Goal: Contribute content: Contribute content

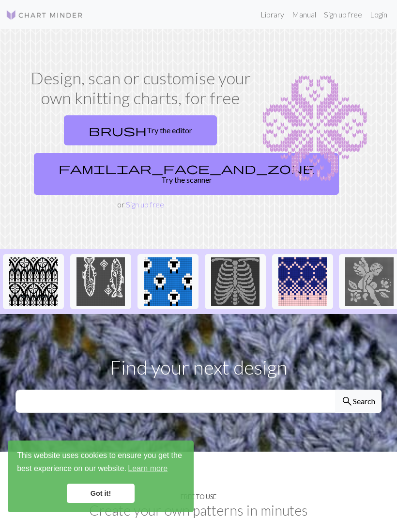
click at [166, 131] on link "brush Try the editor" at bounding box center [140, 130] width 153 height 30
click at [104, 259] on img at bounding box center [101, 281] width 48 height 48
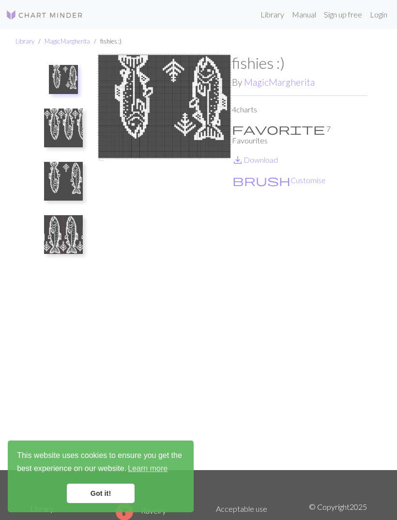
click at [62, 40] on link "MagicMargherita" at bounding box center [68, 41] width 46 height 8
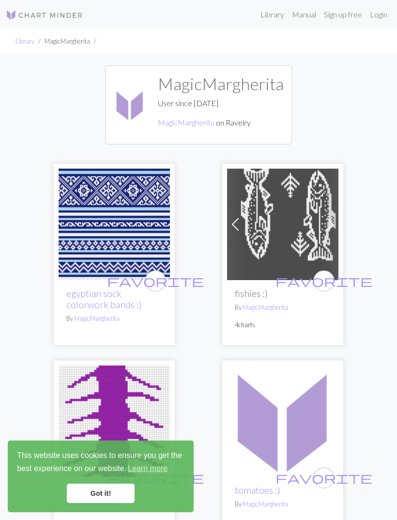
click at [29, 44] on link "Library" at bounding box center [24, 41] width 19 height 8
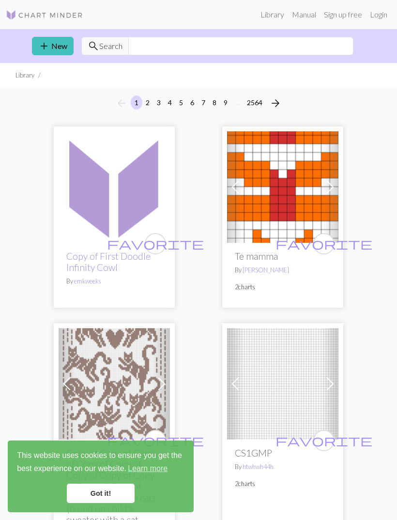
click at [59, 46] on link "add New" at bounding box center [53, 46] width 42 height 18
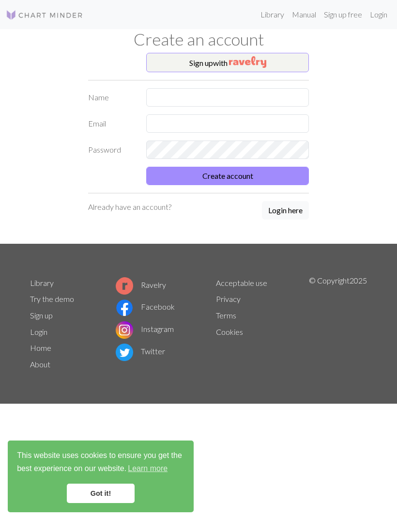
click at [181, 60] on button "Sign up with" at bounding box center [227, 62] width 163 height 19
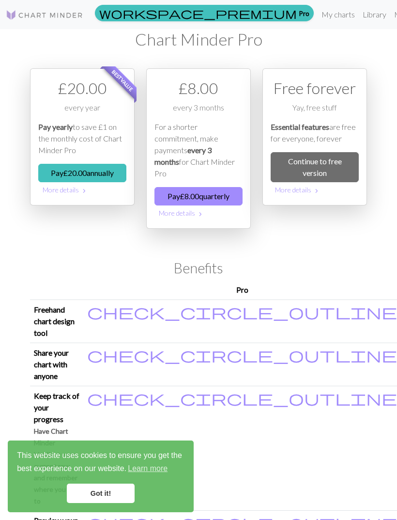
click at [40, 20] on img at bounding box center [44, 15] width 77 height 12
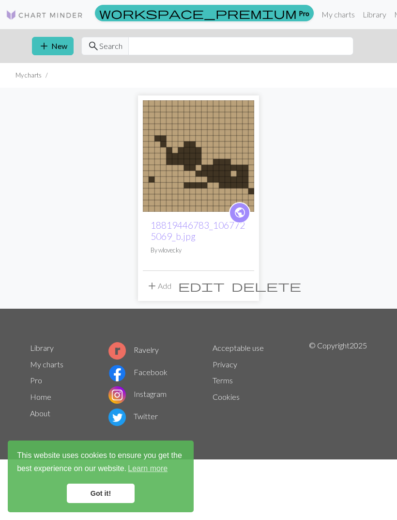
click at [57, 48] on button "add New" at bounding box center [53, 46] width 42 height 18
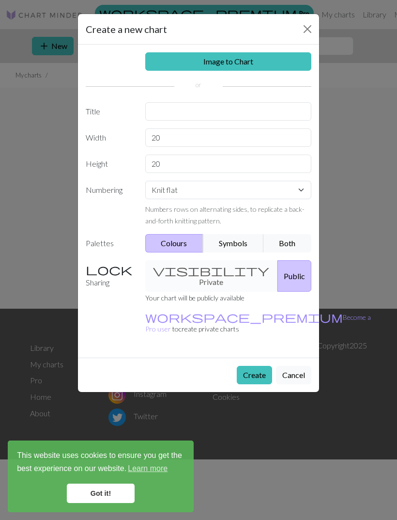
click at [238, 69] on link "Image to Chart" at bounding box center [228, 61] width 167 height 18
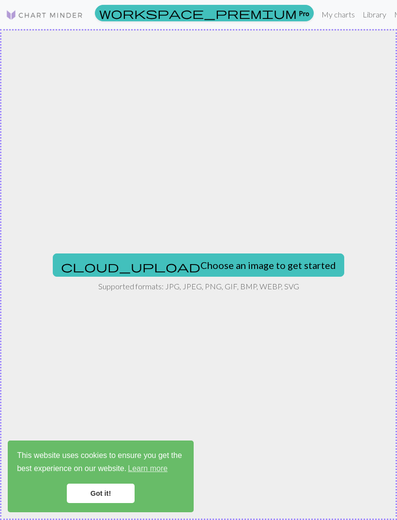
click at [200, 267] on button "cloud_upload Choose an image to get started" at bounding box center [198, 264] width 291 height 23
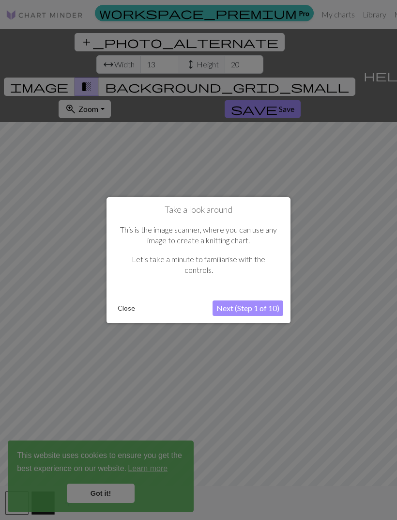
click at [255, 309] on button "Next (Step 1 of 10)" at bounding box center [248, 307] width 71 height 15
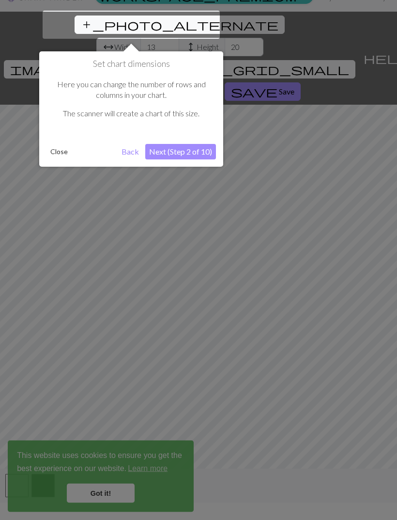
scroll to position [18, 0]
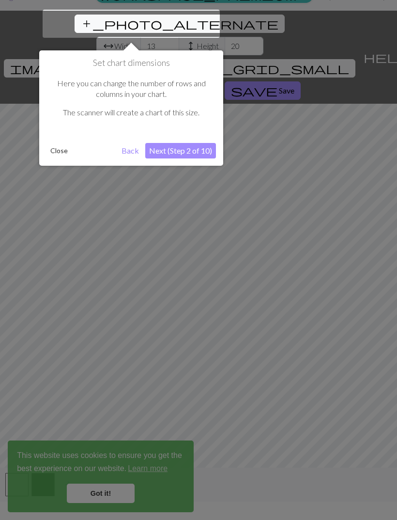
click at [196, 149] on button "Next (Step 2 of 10)" at bounding box center [180, 150] width 71 height 15
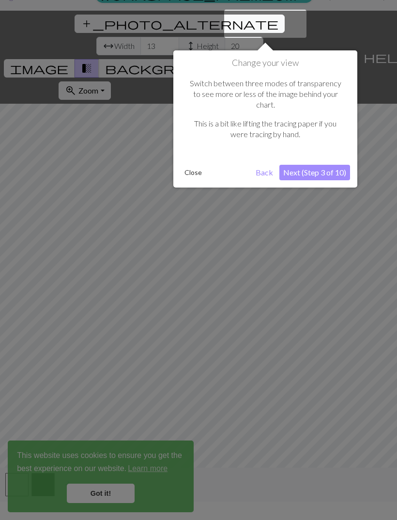
click at [330, 165] on button "Next (Step 3 of 10)" at bounding box center [314, 172] width 71 height 15
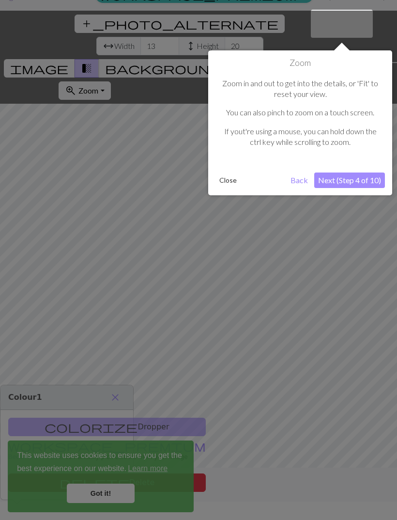
click at [343, 168] on div "Zoom Zoom in and out to get into the details, or 'Fit' to reset your view. You …" at bounding box center [300, 122] width 184 height 145
click at [365, 177] on button "Next (Step 4 of 10)" at bounding box center [349, 179] width 71 height 15
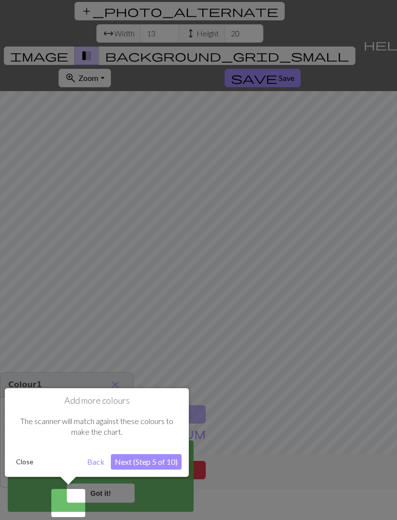
scroll to position [31, 0]
click at [132, 454] on button "Next (Step 5 of 10)" at bounding box center [146, 461] width 71 height 15
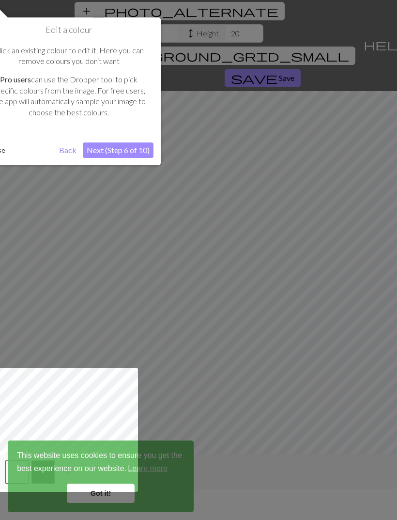
click at [131, 155] on button "Next (Step 6 of 10)" at bounding box center [118, 149] width 71 height 15
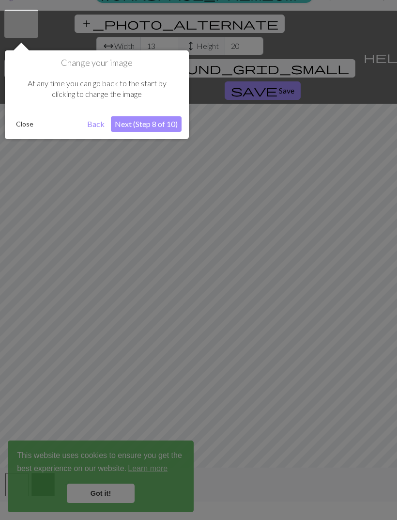
click at [169, 125] on button "Next (Step 8 of 10)" at bounding box center [146, 123] width 71 height 15
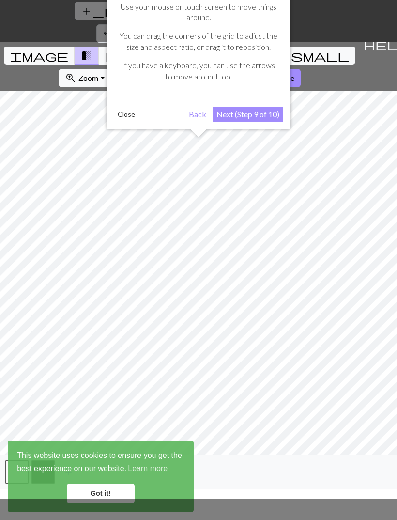
click at [257, 112] on button "Next (Step 9 of 10)" at bounding box center [248, 114] width 71 height 15
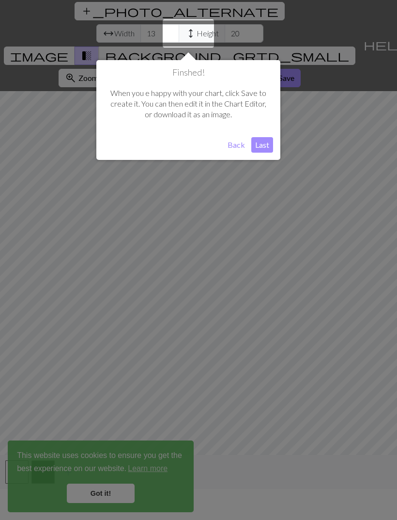
click at [260, 143] on button "Last" at bounding box center [262, 144] width 22 height 15
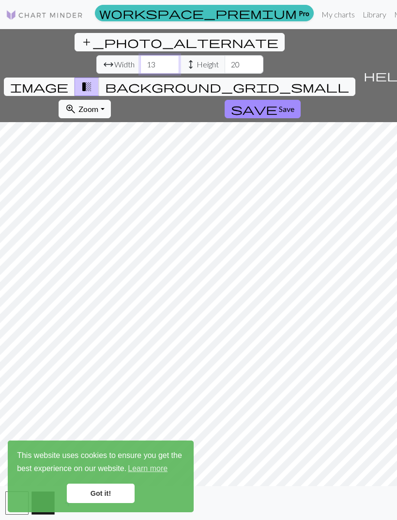
click at [140, 55] on input "13" at bounding box center [159, 64] width 39 height 18
click at [114, 59] on span "Width" at bounding box center [124, 65] width 20 height 12
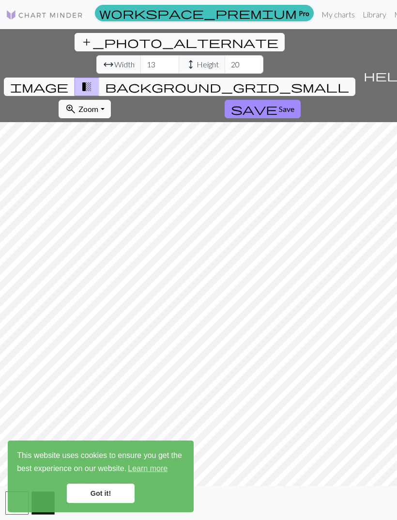
click at [114, 59] on span "Width" at bounding box center [124, 65] width 20 height 12
click at [140, 55] on input "13" at bounding box center [159, 64] width 39 height 18
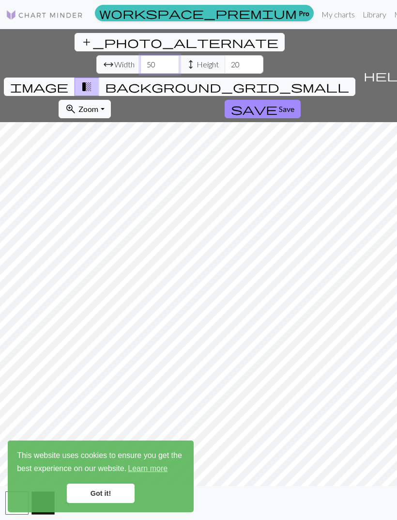
type input "50"
click at [225, 55] on input "20" at bounding box center [244, 64] width 39 height 18
type input "2"
click at [290, 80] on span "background_grid_small" at bounding box center [227, 87] width 244 height 14
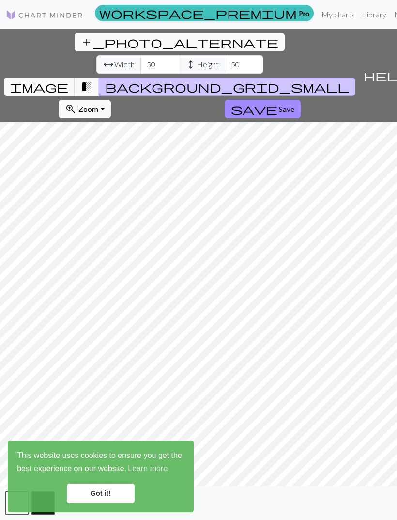
click at [92, 80] on span "transition_fade" at bounding box center [87, 87] width 12 height 14
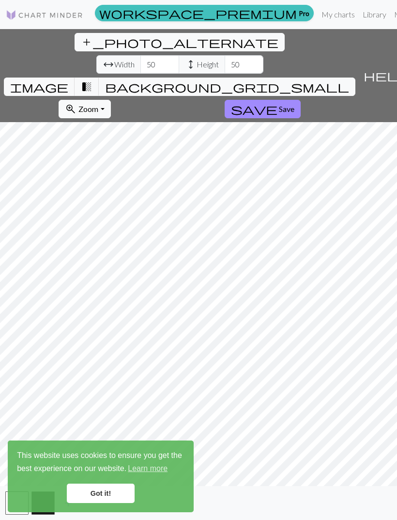
click at [92, 80] on span "transition_fade" at bounding box center [87, 87] width 12 height 14
click at [68, 80] on span "image" at bounding box center [39, 87] width 58 height 14
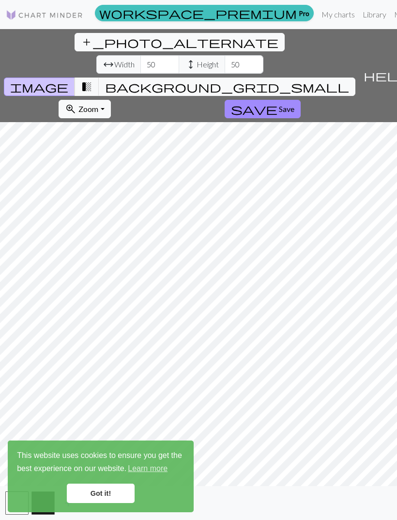
click at [92, 80] on span "transition_fade" at bounding box center [87, 87] width 12 height 14
click at [99, 77] on button "transition_fade" at bounding box center [87, 86] width 25 height 18
click at [92, 80] on span "transition_fade" at bounding box center [87, 87] width 12 height 14
click at [103, 500] on link "Got it!" at bounding box center [101, 492] width 68 height 19
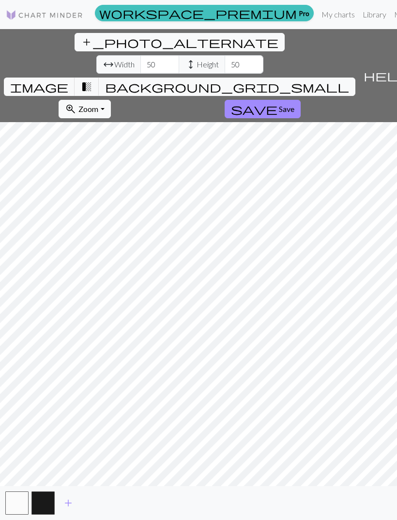
click at [103, 500] on link "Got it!" at bounding box center [101, 492] width 68 height 19
click at [36, 499] on div "Got it!" at bounding box center [101, 492] width 168 height 19
click at [35, 499] on button "button" at bounding box center [42, 502] width 23 height 23
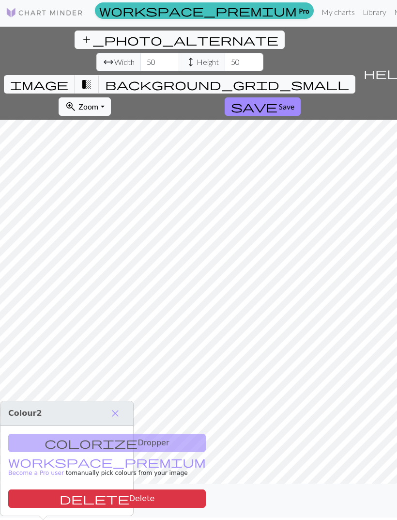
click at [45, 499] on button "button" at bounding box center [42, 500] width 23 height 23
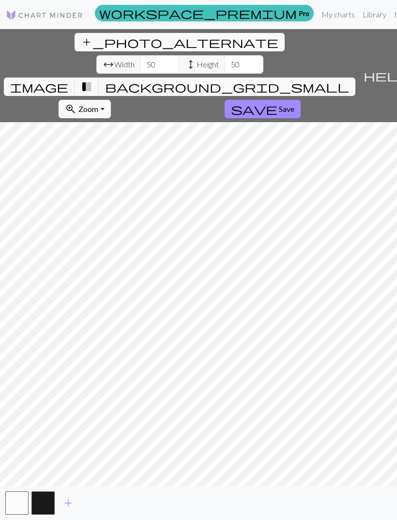
click at [47, 500] on button "button" at bounding box center [42, 502] width 23 height 23
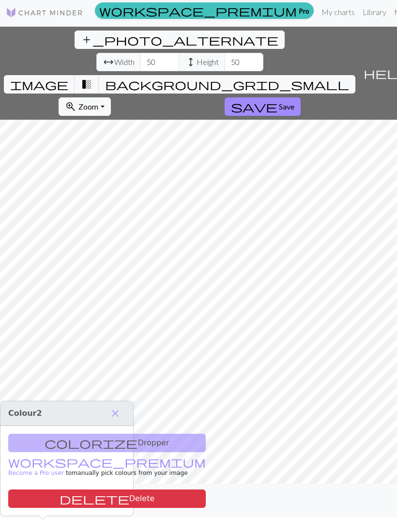
click at [90, 426] on div "colorize Dropper workspace_premium Become a Pro user to manually pick colours f…" at bounding box center [66, 471] width 133 height 90
click at [79, 426] on div "colorize Dropper workspace_premium Become a Pro user to manually pick colours f…" at bounding box center [66, 471] width 133 height 90
click at [77, 426] on div "colorize Dropper workspace_premium Become a Pro user to manually pick colours f…" at bounding box center [66, 471] width 133 height 90
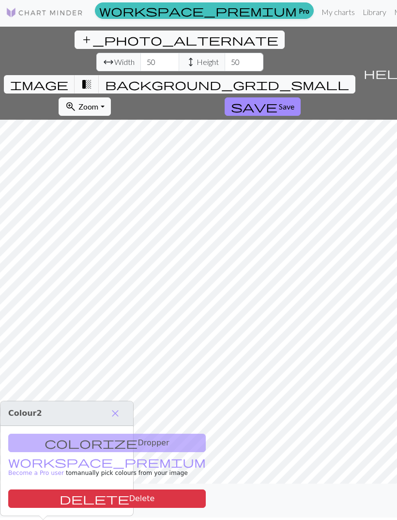
click at [79, 426] on div "colorize Dropper workspace_premium Become a Pro user to manually pick colours f…" at bounding box center [66, 471] width 133 height 90
click at [121, 406] on span "close" at bounding box center [115, 413] width 12 height 14
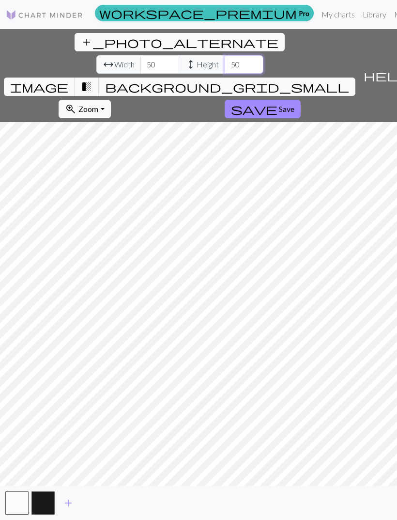
type input "50"
click at [279, 104] on span "Save" at bounding box center [286, 108] width 15 height 9
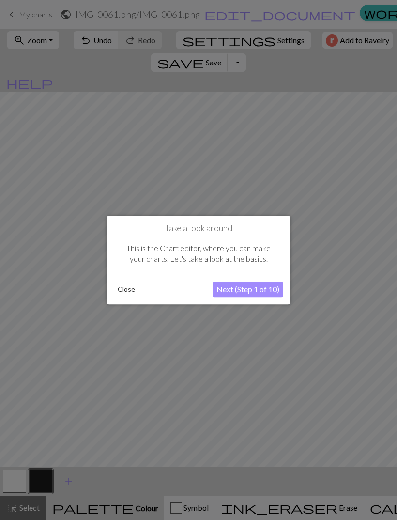
click at [254, 287] on button "Next (Step 1 of 10)" at bounding box center [248, 288] width 71 height 15
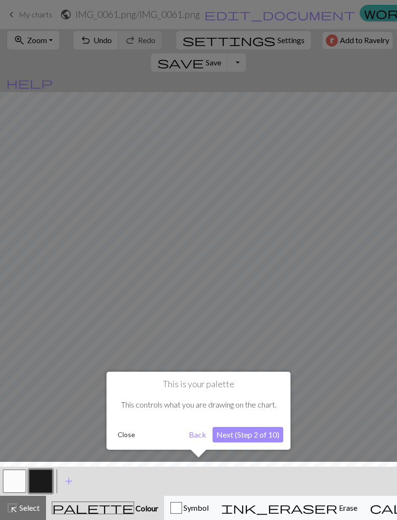
click at [250, 430] on button "Next (Step 2 of 10)" at bounding box center [248, 434] width 71 height 15
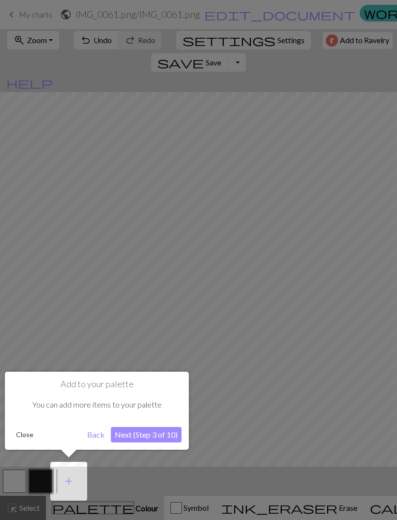
click at [159, 430] on button "Next (Step 3 of 10)" at bounding box center [146, 434] width 71 height 15
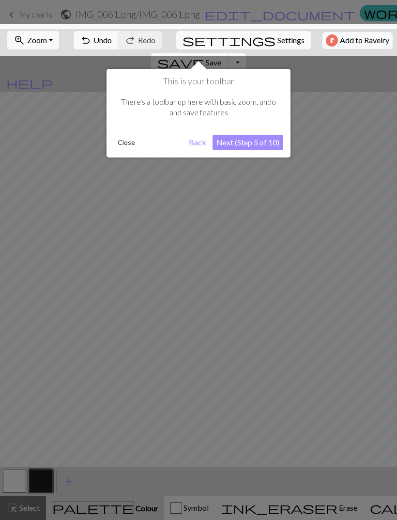
click at [263, 145] on button "Next (Step 5 of 10)" at bounding box center [248, 142] width 71 height 15
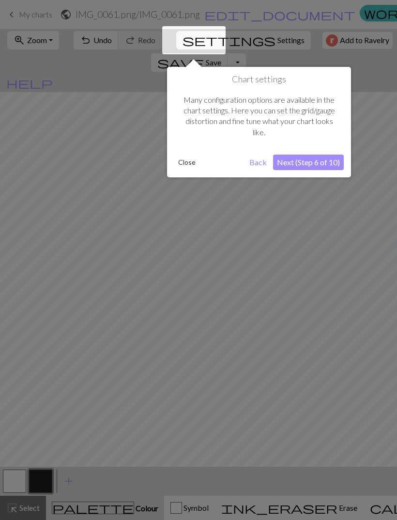
click at [323, 161] on button "Next (Step 6 of 10)" at bounding box center [308, 161] width 71 height 15
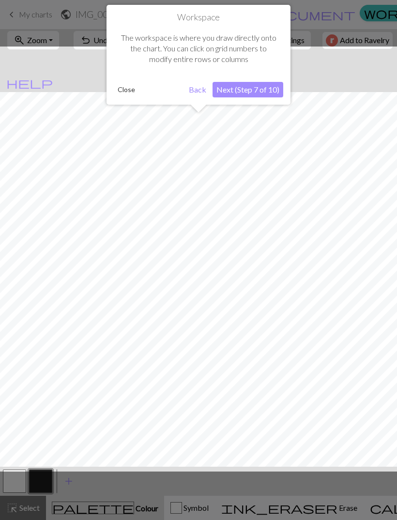
click at [268, 88] on button "Next (Step 7 of 10)" at bounding box center [248, 89] width 71 height 15
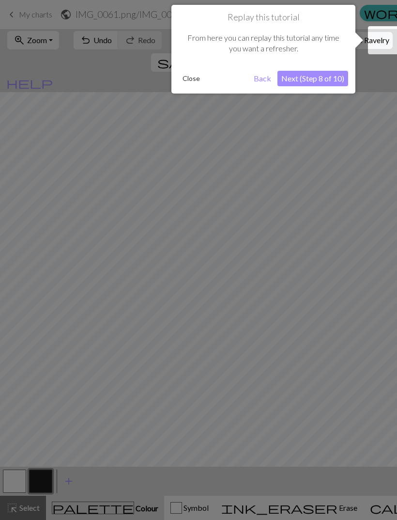
click at [329, 81] on button "Next (Step 8 of 10)" at bounding box center [312, 78] width 71 height 15
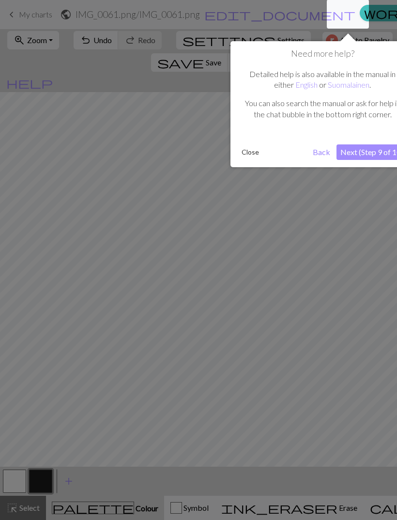
click at [365, 157] on button "Next (Step 9 of 10)" at bounding box center [372, 151] width 71 height 15
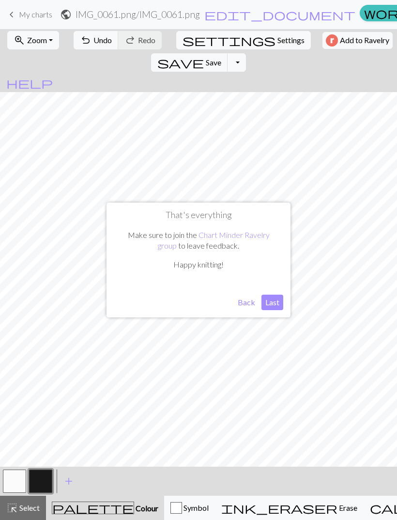
click at [269, 301] on button "Last" at bounding box center [272, 301] width 22 height 15
click at [93, 42] on span "Undo" at bounding box center [102, 39] width 18 height 9
click at [93, 40] on span "Undo" at bounding box center [102, 39] width 18 height 9
click at [93, 39] on span "Undo" at bounding box center [102, 39] width 18 height 9
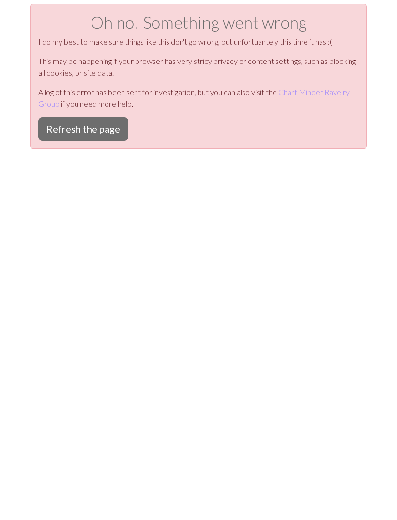
click at [95, 138] on button "Refresh the page" at bounding box center [83, 128] width 90 height 23
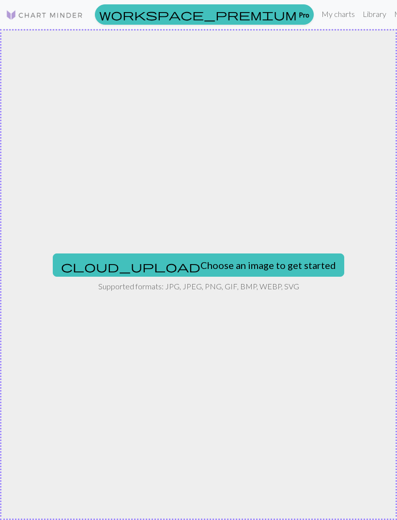
click at [211, 266] on button "cloud_upload Choose an image to get started" at bounding box center [198, 264] width 291 height 23
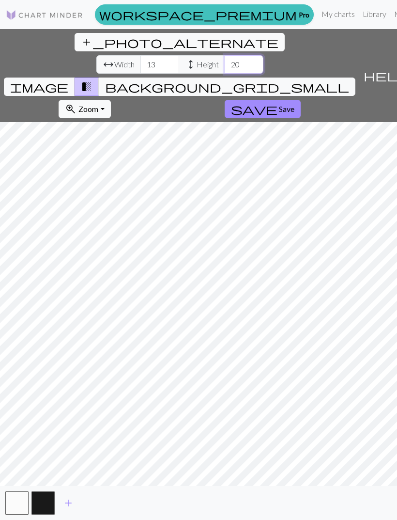
click at [225, 55] on input "20" at bounding box center [244, 64] width 39 height 18
type input "2"
type input "50"
click at [140, 55] on input "13" at bounding box center [159, 64] width 39 height 18
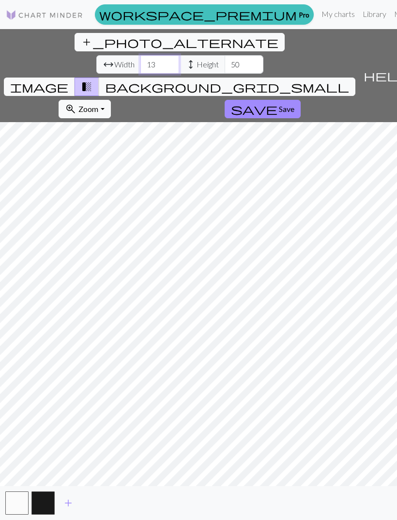
type input "1"
type input "50"
